Goal: Task Accomplishment & Management: Manage account settings

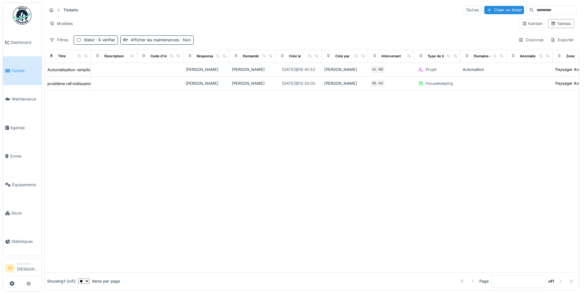
scroll to position [4, 0]
click at [22, 17] on img at bounding box center [22, 15] width 18 height 18
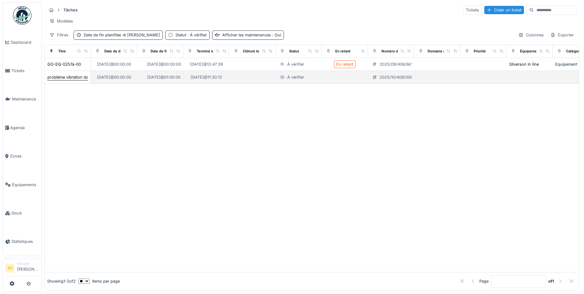
click at [63, 80] on div "problème vibration dans la dépoussiéreur" at bounding box center [86, 77] width 78 height 6
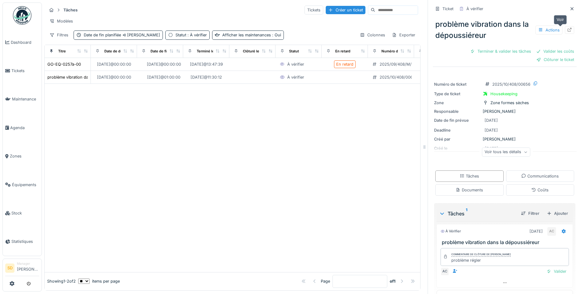
click at [568, 32] on icon at bounding box center [570, 30] width 4 height 4
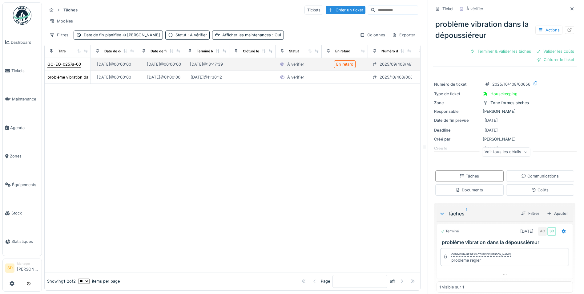
click at [58, 67] on div "GO-EQ-0257a-00" at bounding box center [64, 64] width 34 height 6
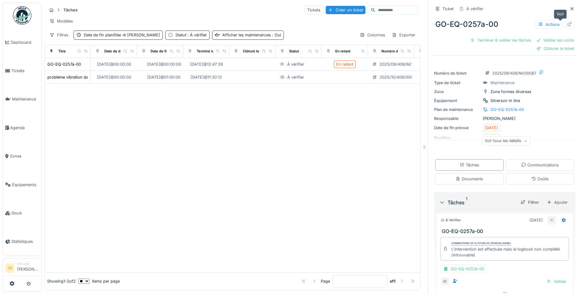
click at [568, 24] on icon at bounding box center [570, 24] width 4 height 4
click at [23, 16] on img at bounding box center [22, 15] width 18 height 18
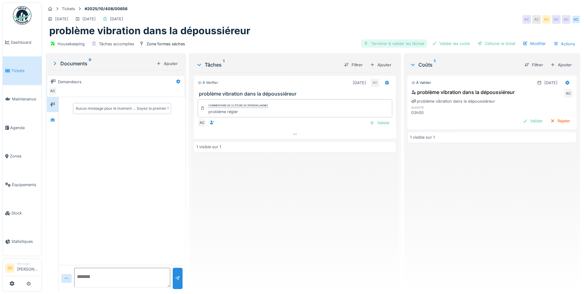
click at [402, 44] on div "Terminer & valider les tâches" at bounding box center [394, 43] width 66 height 8
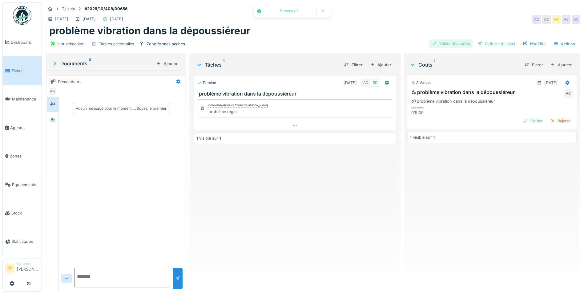
click at [442, 43] on div "Valider les coûts" at bounding box center [451, 43] width 43 height 8
click at [489, 45] on div "Clôturer le ticket" at bounding box center [496, 43] width 43 height 8
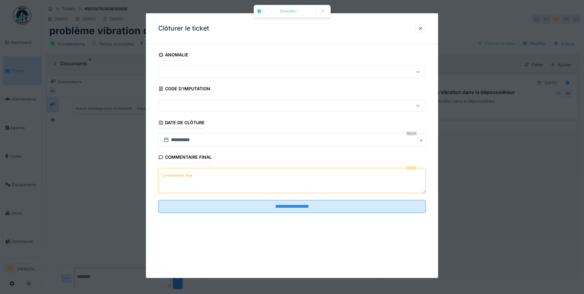
click at [228, 179] on textarea "Commentaire final" at bounding box center [292, 180] width 268 height 25
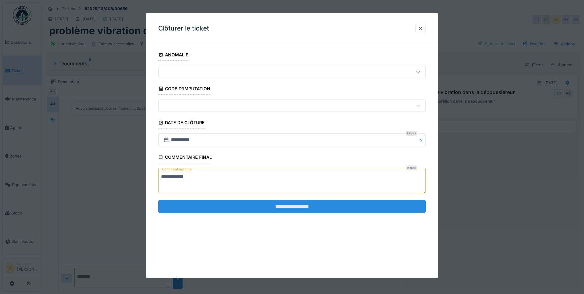
type textarea "**********"
click at [293, 205] on input "**********" at bounding box center [292, 206] width 268 height 13
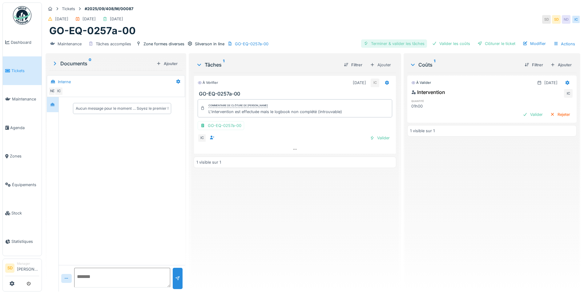
click at [381, 44] on div "Terminer & valider les tâches" at bounding box center [394, 43] width 66 height 8
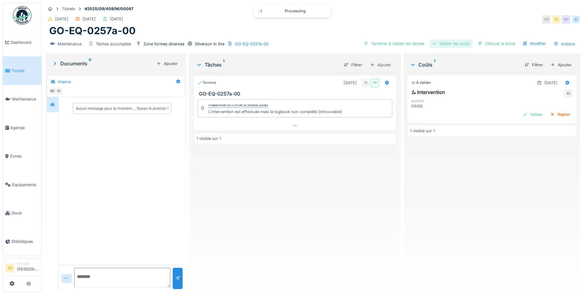
click at [435, 46] on div "Valider les coûts" at bounding box center [451, 43] width 43 height 8
click at [480, 46] on div "Clôturer le ticket" at bounding box center [496, 43] width 43 height 8
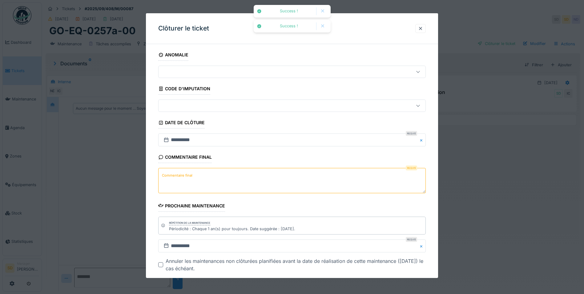
click at [245, 170] on textarea "Commentaire final" at bounding box center [292, 180] width 268 height 25
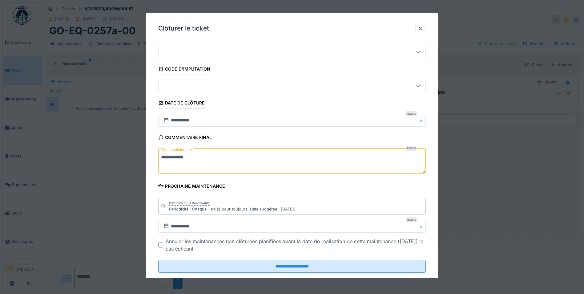
scroll to position [32, 0]
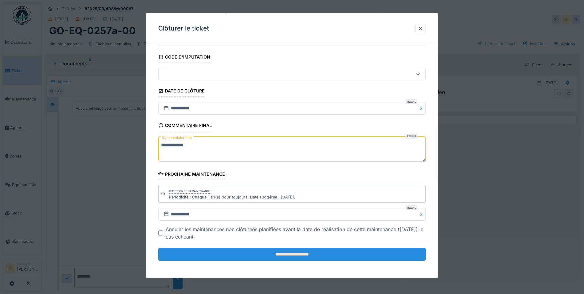
type textarea "**********"
click at [297, 255] on input "**********" at bounding box center [292, 254] width 268 height 13
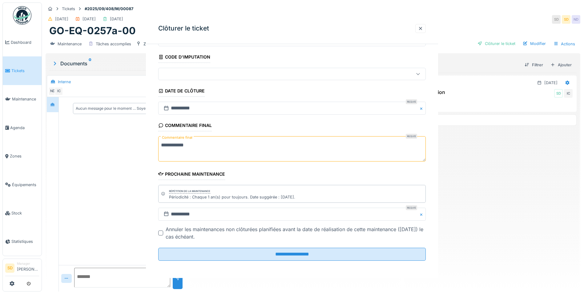
scroll to position [0, 0]
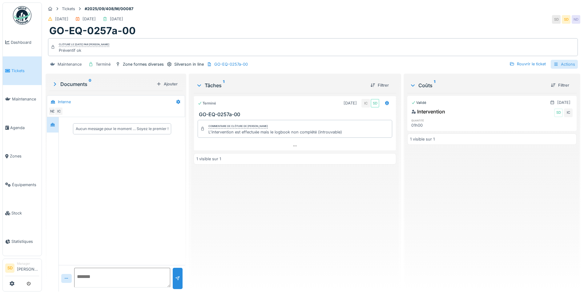
click at [558, 67] on div "Actions" at bounding box center [564, 64] width 27 height 9
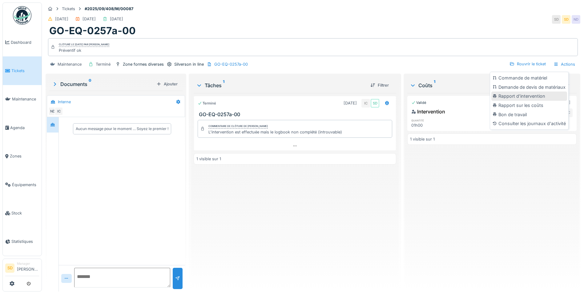
click at [519, 95] on div "Rapport d'intervention" at bounding box center [529, 95] width 76 height 9
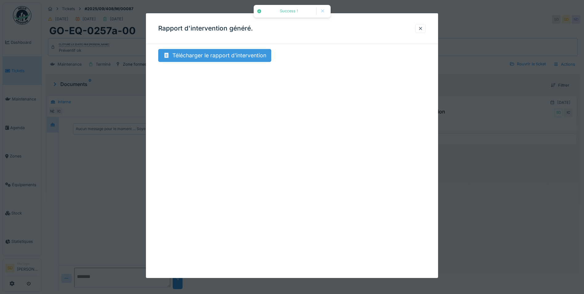
click at [223, 57] on div "Télécharger le rapport d'intervention" at bounding box center [214, 55] width 113 height 13
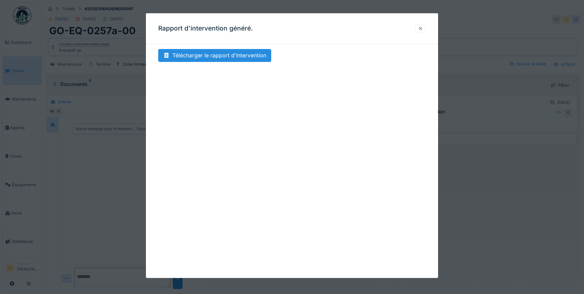
click at [423, 31] on div at bounding box center [420, 29] width 5 height 6
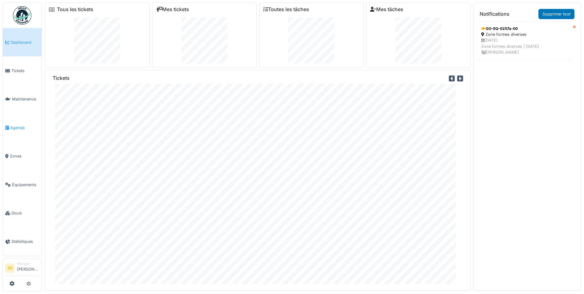
click at [14, 125] on span "Agenda" at bounding box center [24, 128] width 29 height 6
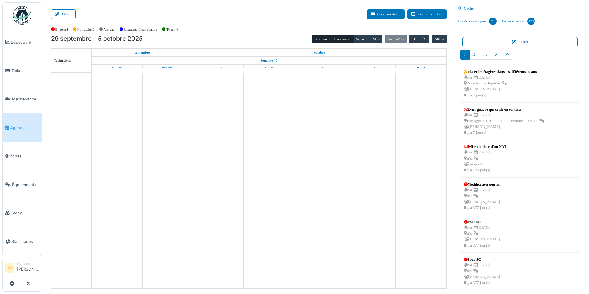
click at [463, 9] on icon at bounding box center [460, 8] width 6 height 4
